Goal: Task Accomplishment & Management: Use online tool/utility

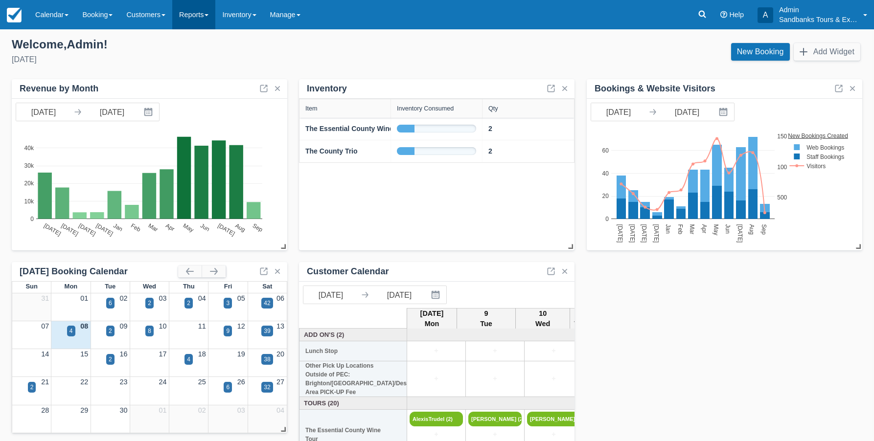
click at [197, 17] on link "Reports" at bounding box center [193, 14] width 43 height 29
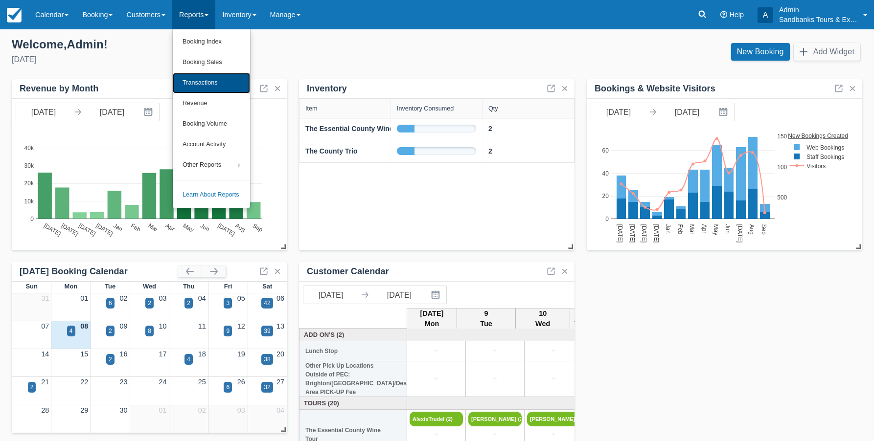
click at [217, 83] on link "Transactions" at bounding box center [211, 83] width 77 height 21
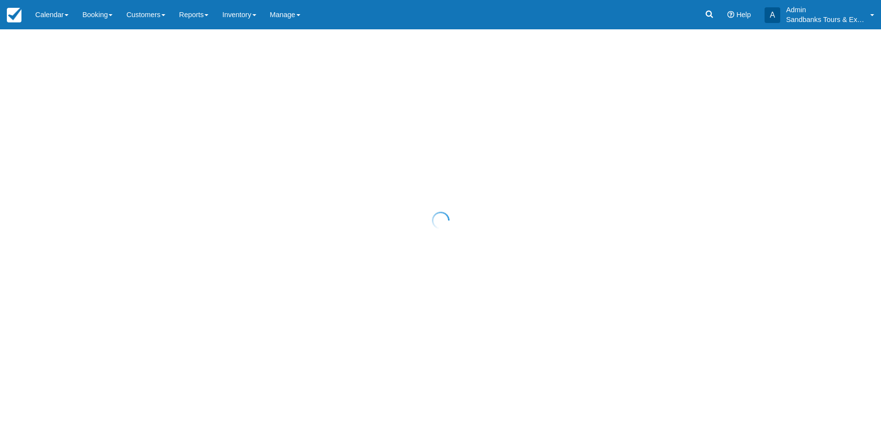
select select "10"
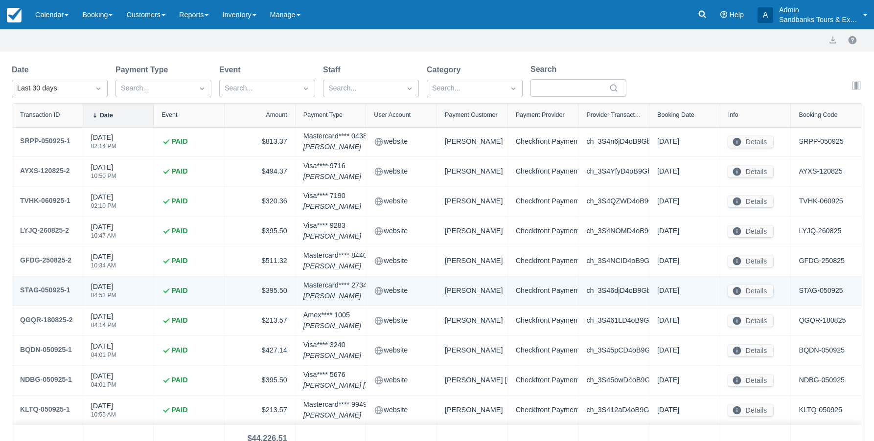
scroll to position [86, 0]
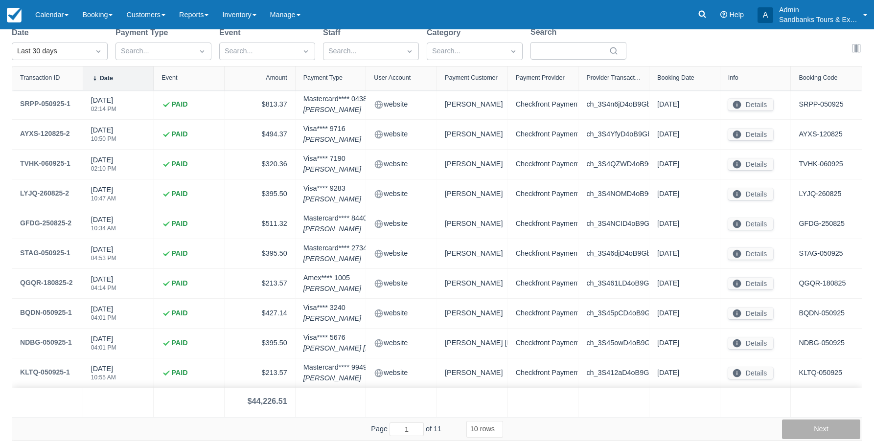
click at [807, 430] on button "Next" at bounding box center [821, 430] width 78 height 20
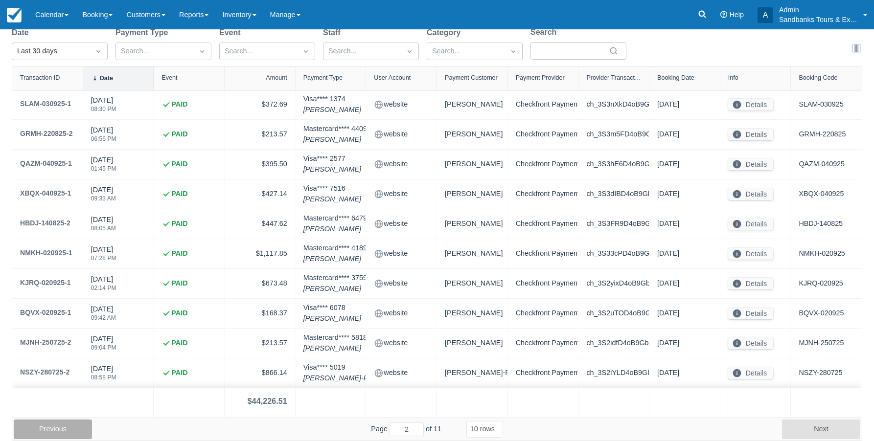
click at [56, 430] on button "Previous" at bounding box center [53, 430] width 78 height 20
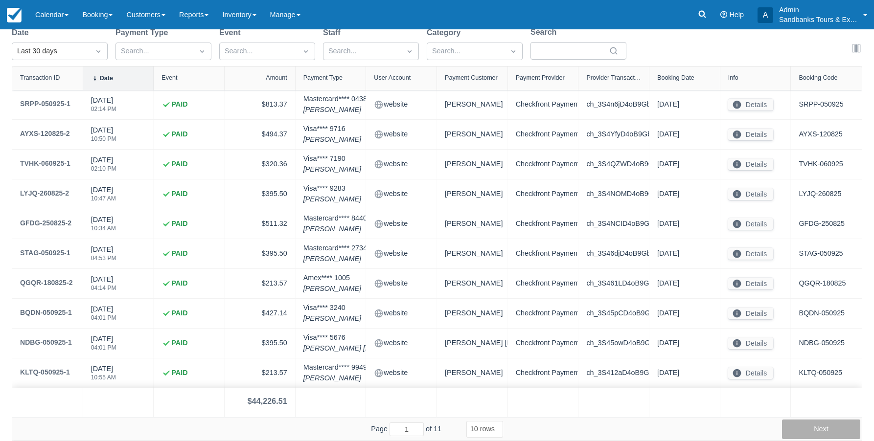
click at [804, 432] on button "Next" at bounding box center [821, 430] width 78 height 20
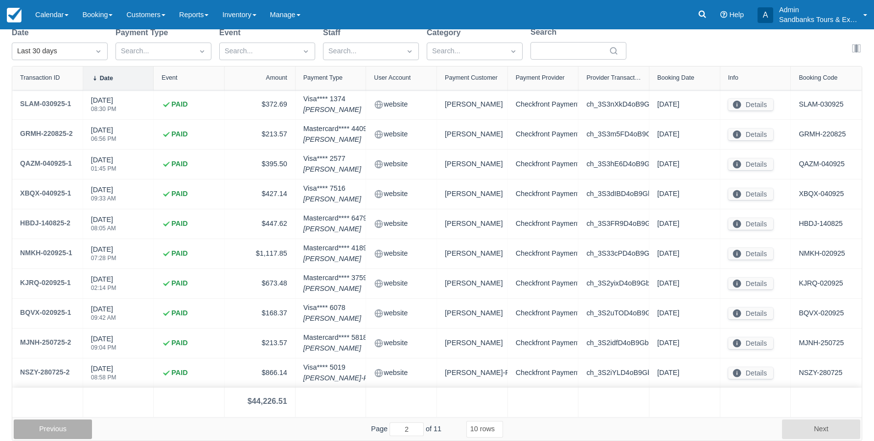
click at [66, 427] on button "Previous" at bounding box center [53, 430] width 78 height 20
type input "1"
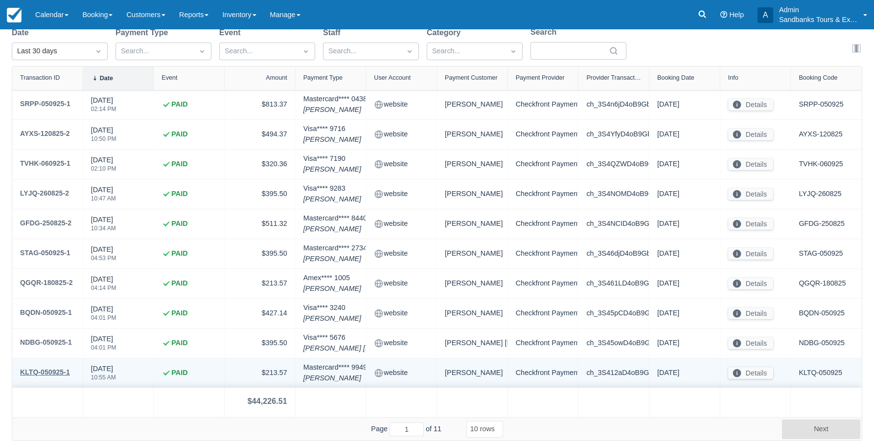
click at [45, 371] on div "KLTQ-050925-1" at bounding box center [45, 372] width 50 height 12
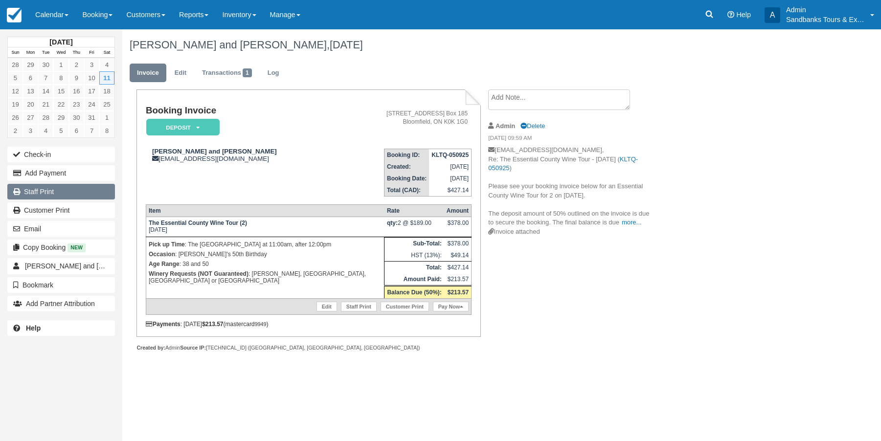
click at [53, 191] on link "Staff Print" at bounding box center [61, 192] width 108 height 16
click at [215, 14] on link "Reports" at bounding box center [193, 14] width 43 height 29
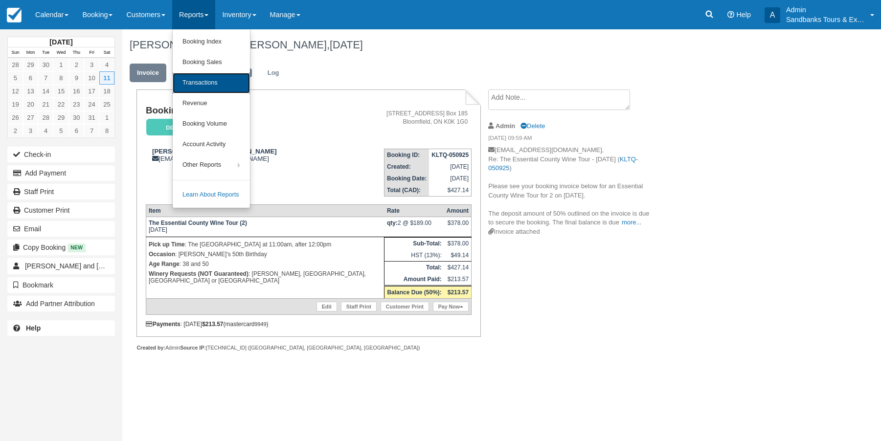
click at [213, 85] on link "Transactions" at bounding box center [211, 83] width 77 height 21
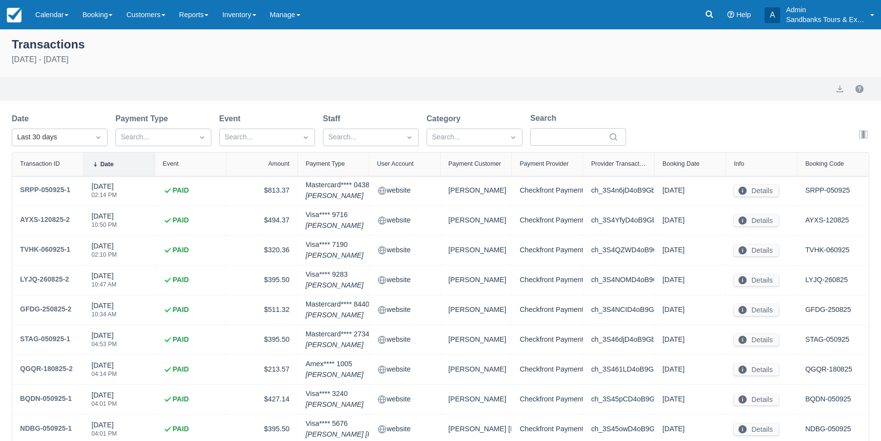
select select "10"
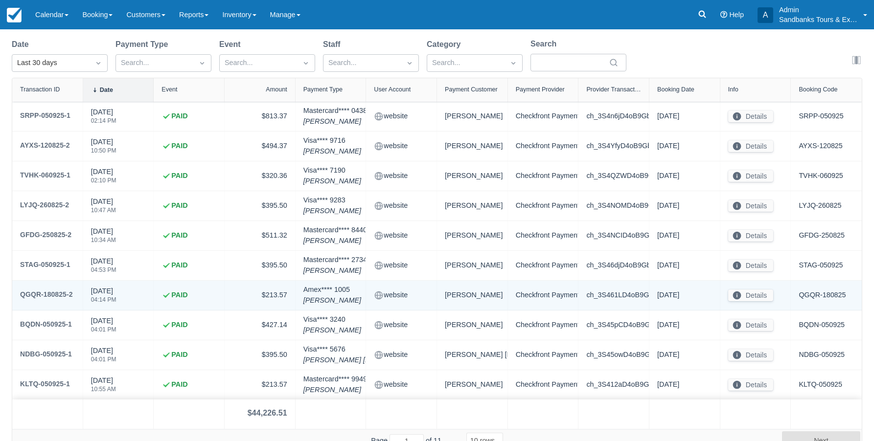
scroll to position [86, 0]
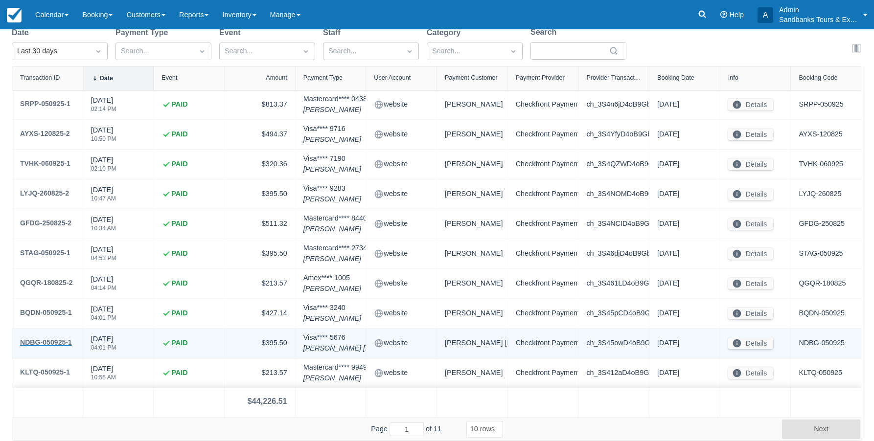
click at [45, 342] on div "NDBG-050925-1" at bounding box center [46, 343] width 52 height 12
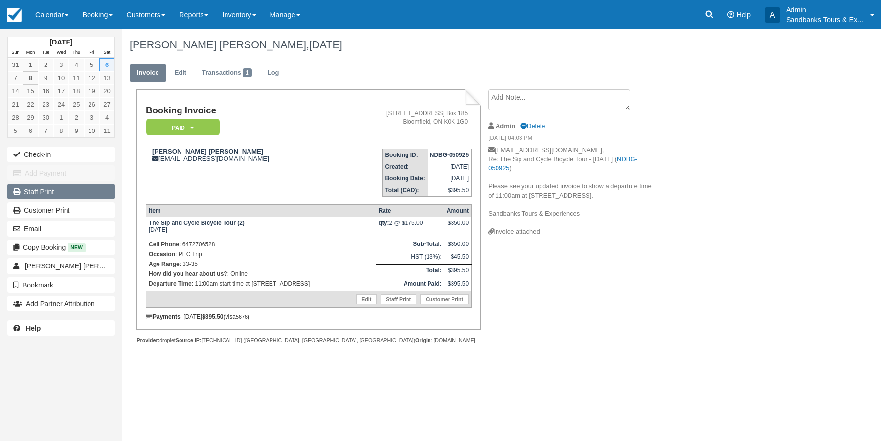
click at [59, 194] on link "Staff Print" at bounding box center [61, 192] width 108 height 16
click at [209, 18] on link "Reports" at bounding box center [193, 14] width 43 height 29
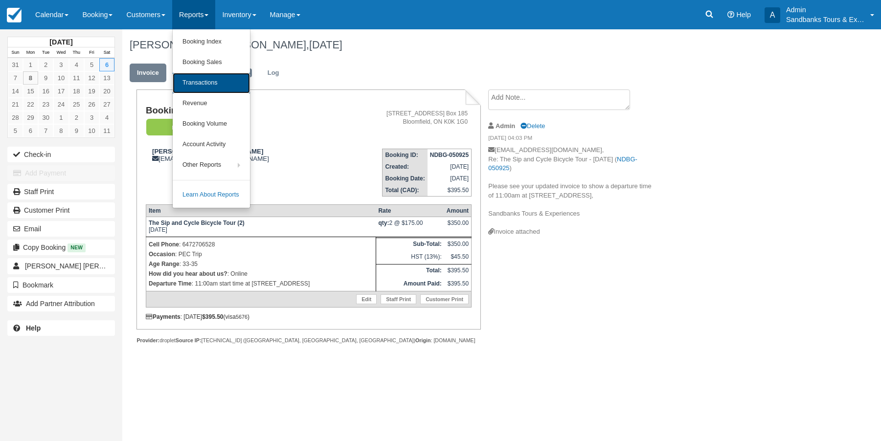
click at [206, 80] on link "Transactions" at bounding box center [211, 83] width 77 height 21
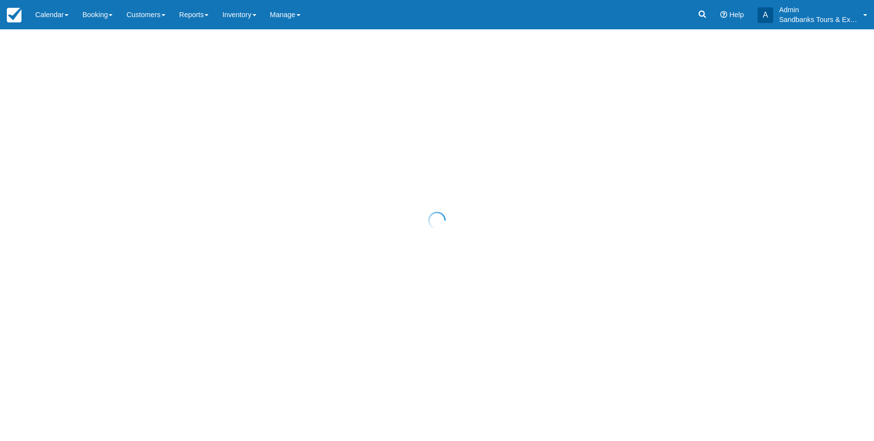
select select "10"
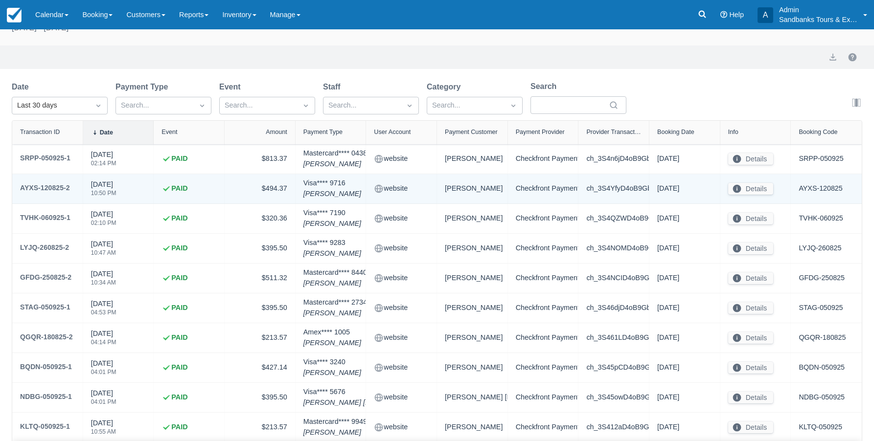
scroll to position [49, 0]
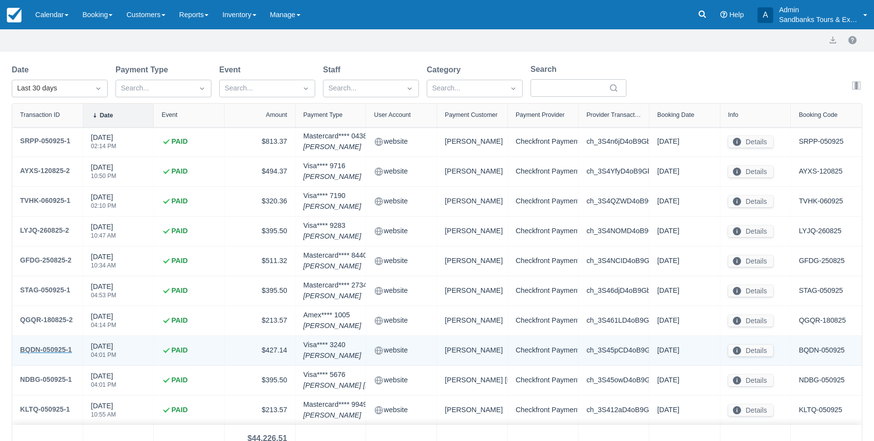
click at [58, 347] on div "BQDN-050925-1" at bounding box center [46, 350] width 52 height 12
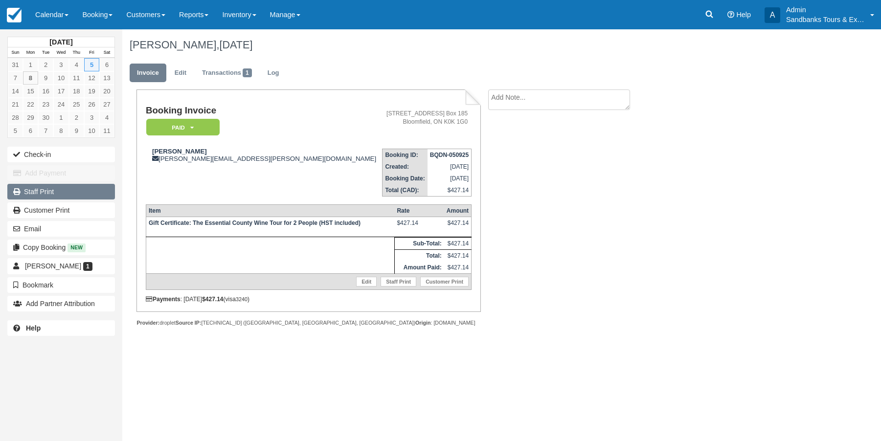
click at [40, 190] on link "Staff Print" at bounding box center [61, 192] width 108 height 16
click at [214, 16] on link "Reports" at bounding box center [193, 14] width 43 height 29
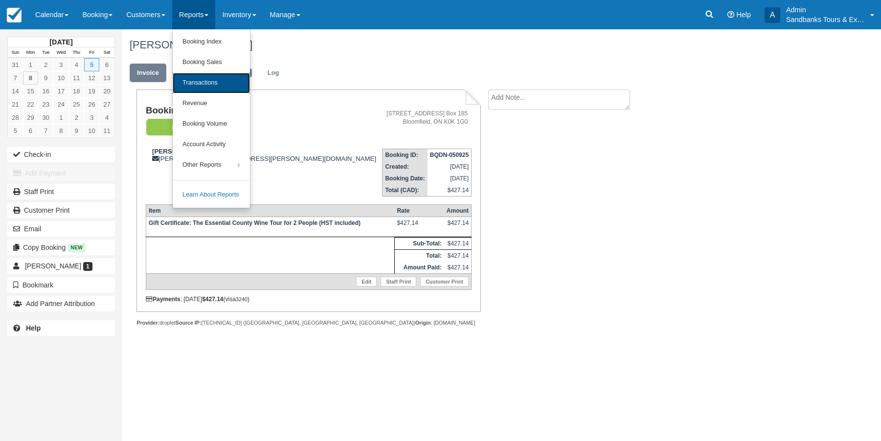
click at [207, 86] on link "Transactions" at bounding box center [211, 83] width 77 height 21
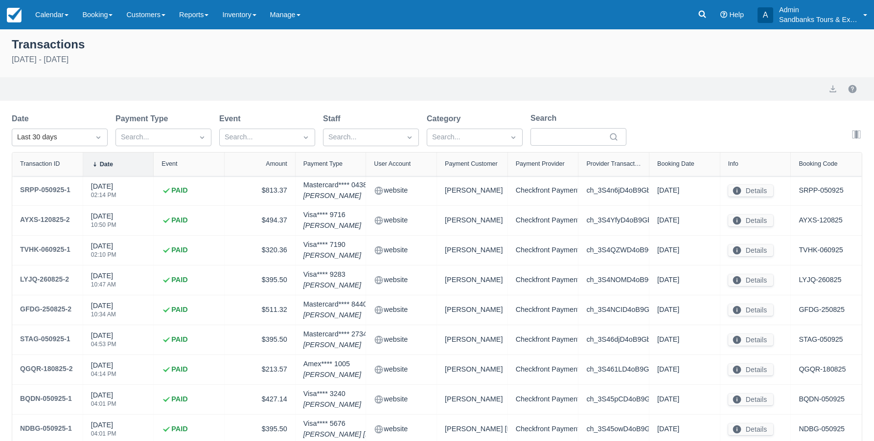
select select "10"
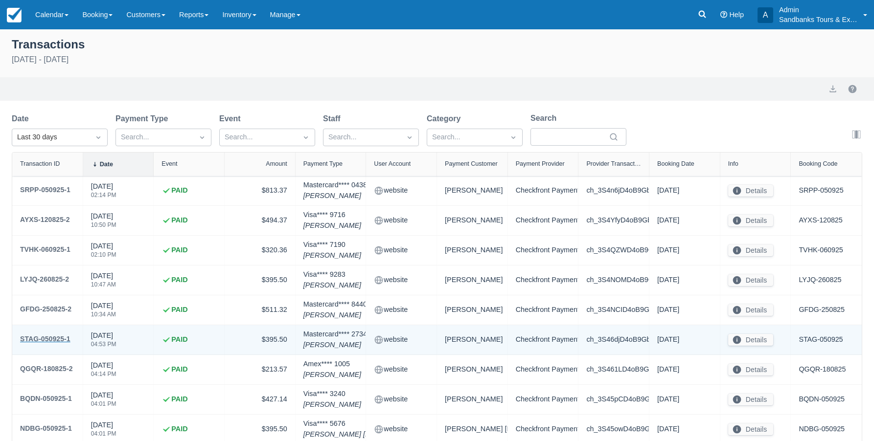
click at [49, 337] on div "STAG-050925-1" at bounding box center [45, 339] width 50 height 12
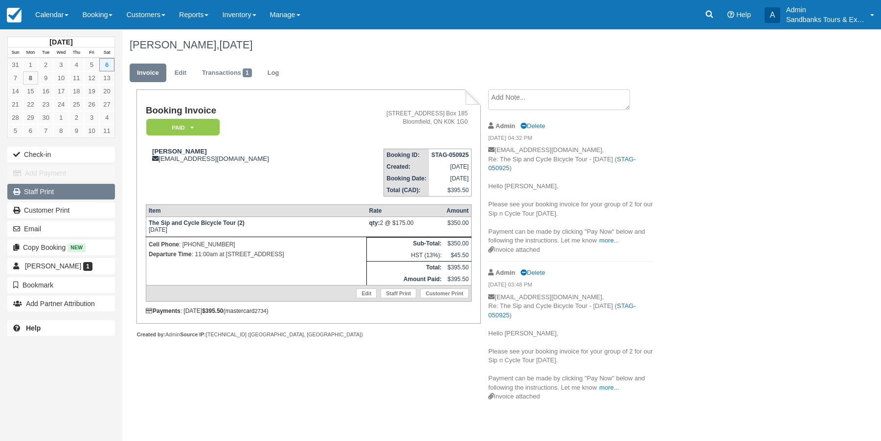
click at [53, 189] on link "Staff Print" at bounding box center [61, 192] width 108 height 16
click at [208, 15] on span at bounding box center [206, 15] width 4 height 2
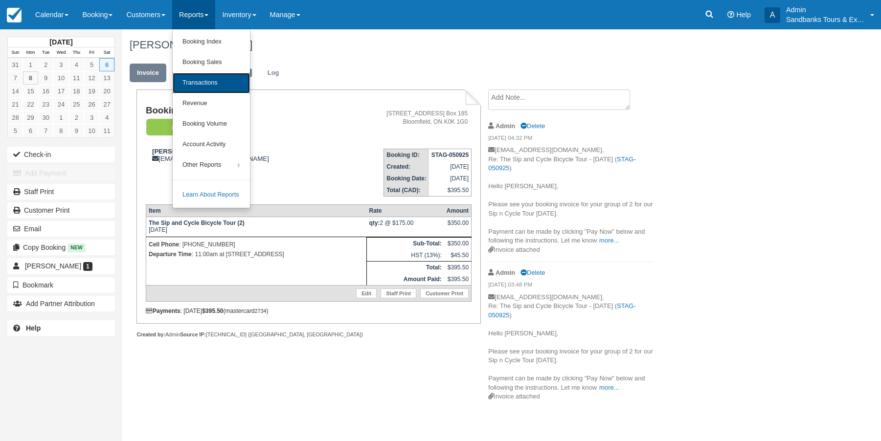
click at [216, 86] on link "Transactions" at bounding box center [211, 83] width 77 height 21
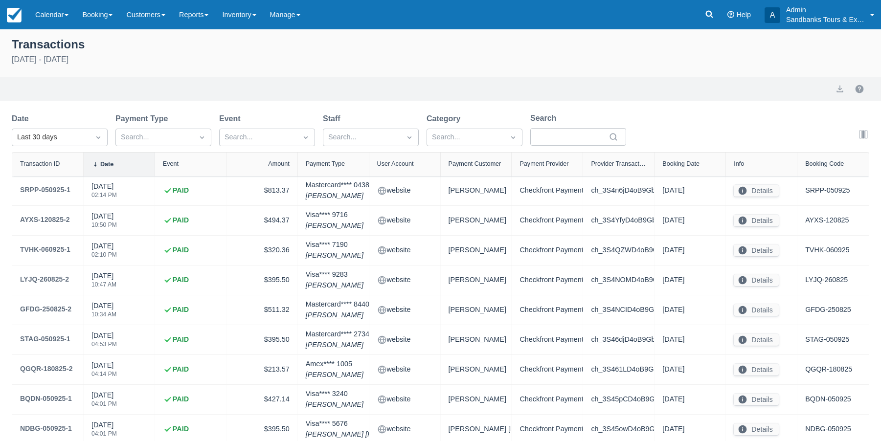
select select "10"
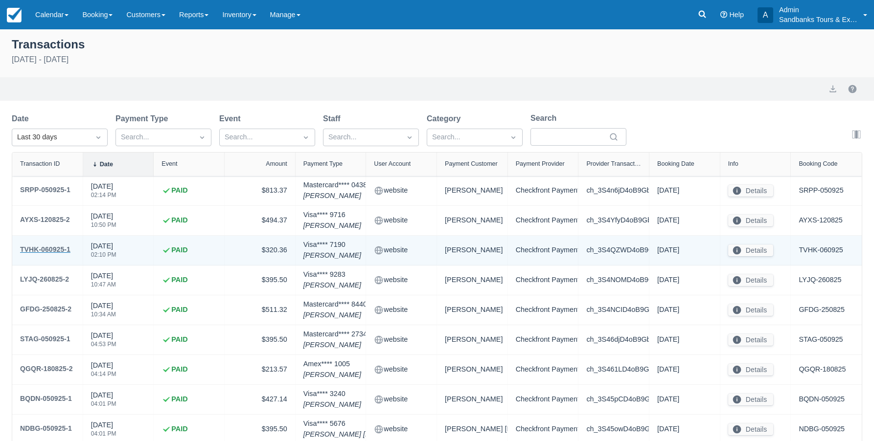
click at [53, 247] on div "TVHK-060925-1" at bounding box center [45, 250] width 50 height 12
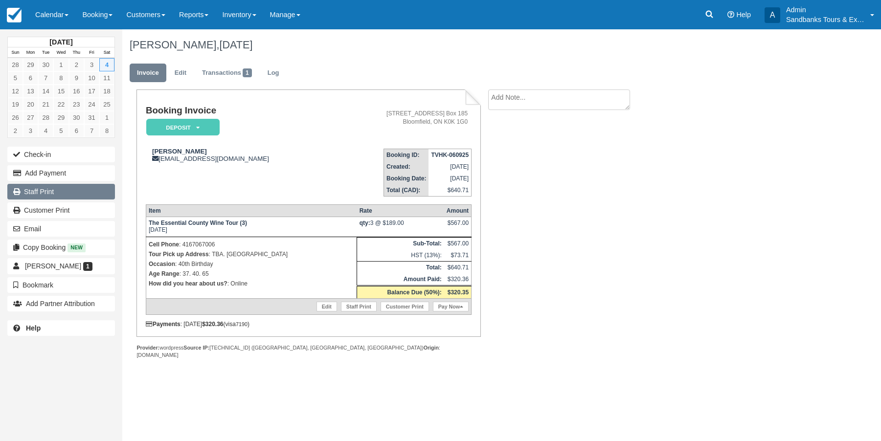
click at [45, 190] on link "Staff Print" at bounding box center [61, 192] width 108 height 16
click at [208, 15] on span at bounding box center [206, 15] width 4 height 2
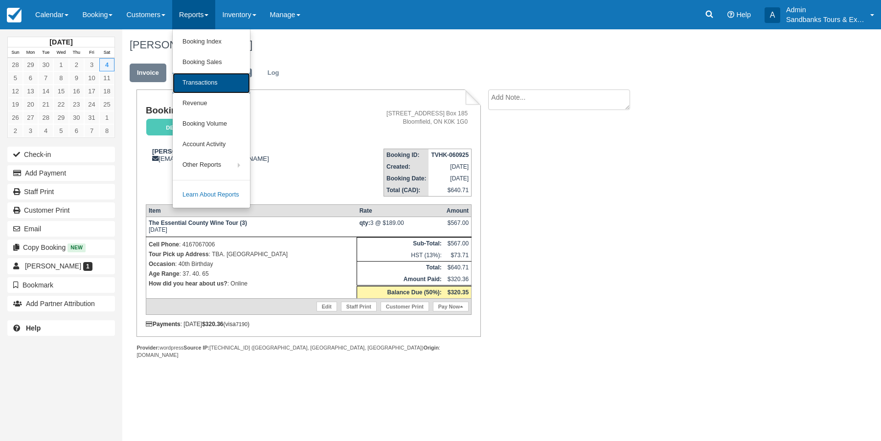
click at [211, 81] on link "Transactions" at bounding box center [211, 83] width 77 height 21
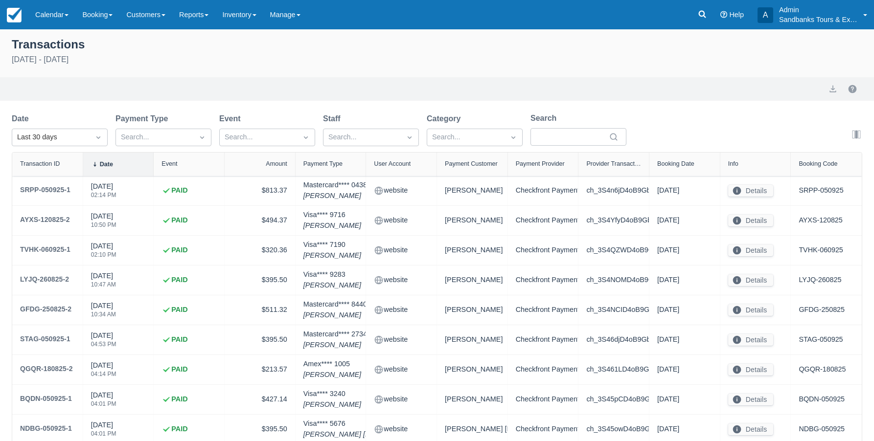
select select "10"
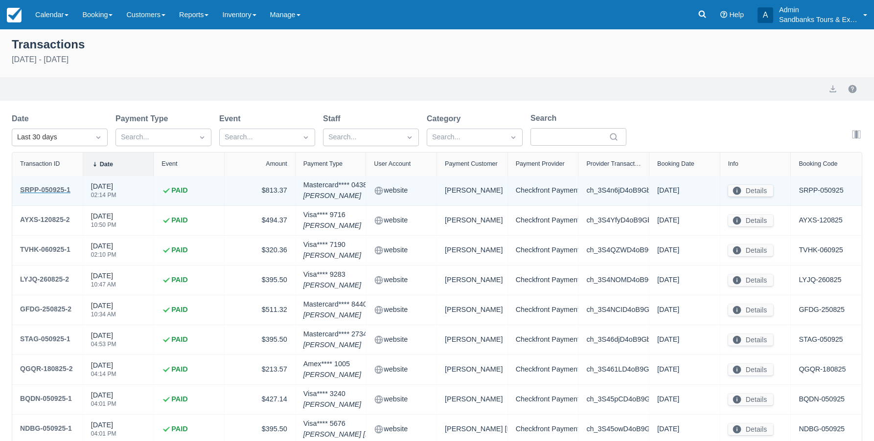
click at [49, 191] on div "SRPP-050925-1" at bounding box center [45, 190] width 50 height 12
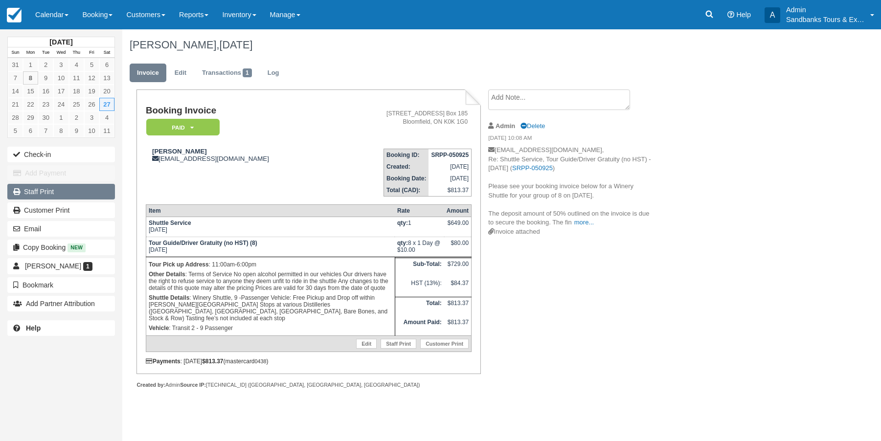
click at [45, 194] on link "Staff Print" at bounding box center [61, 192] width 108 height 16
click at [212, 17] on link "Reports" at bounding box center [193, 14] width 43 height 29
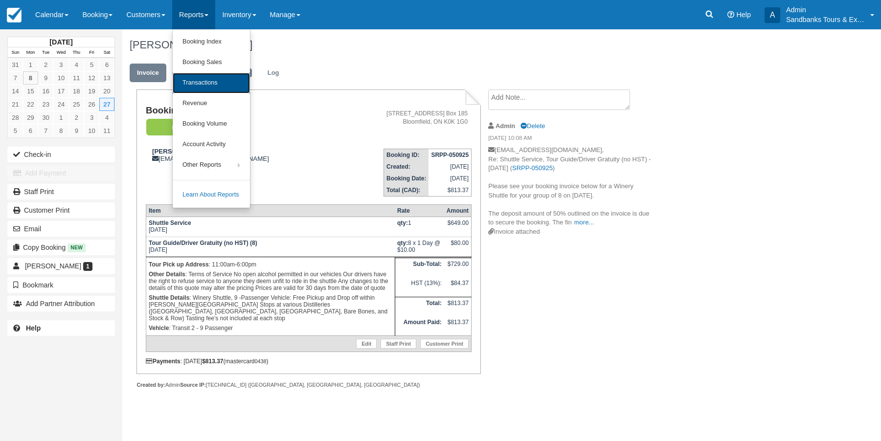
click at [212, 81] on link "Transactions" at bounding box center [211, 83] width 77 height 21
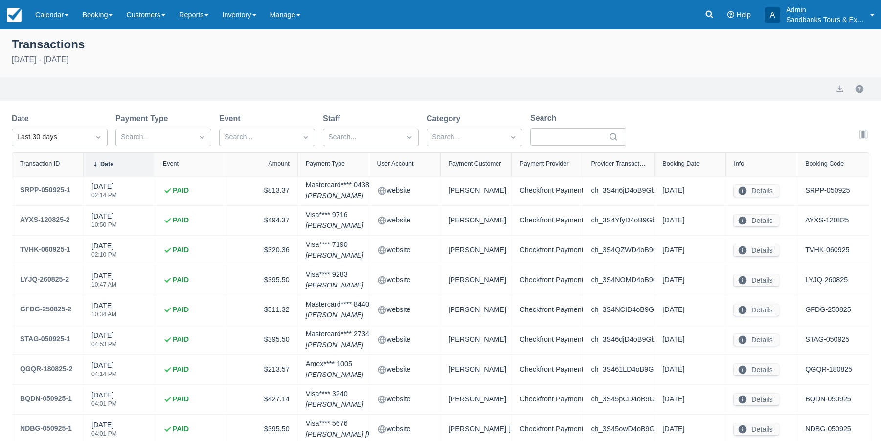
select select "10"
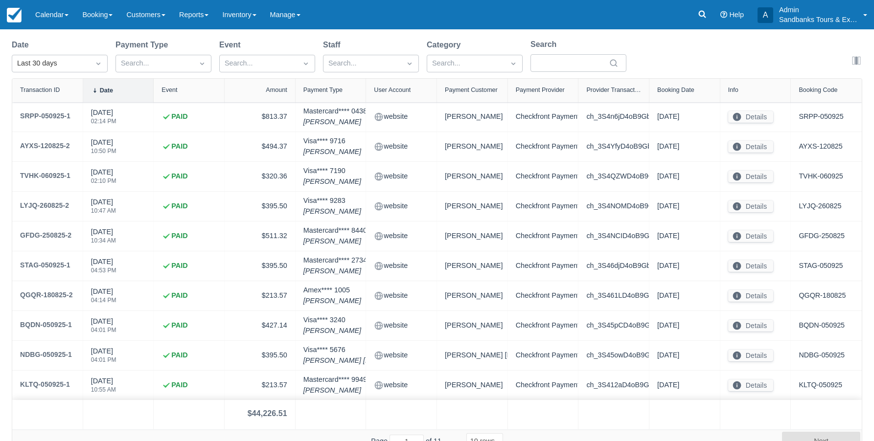
scroll to position [86, 0]
